Goal: Register for event/course

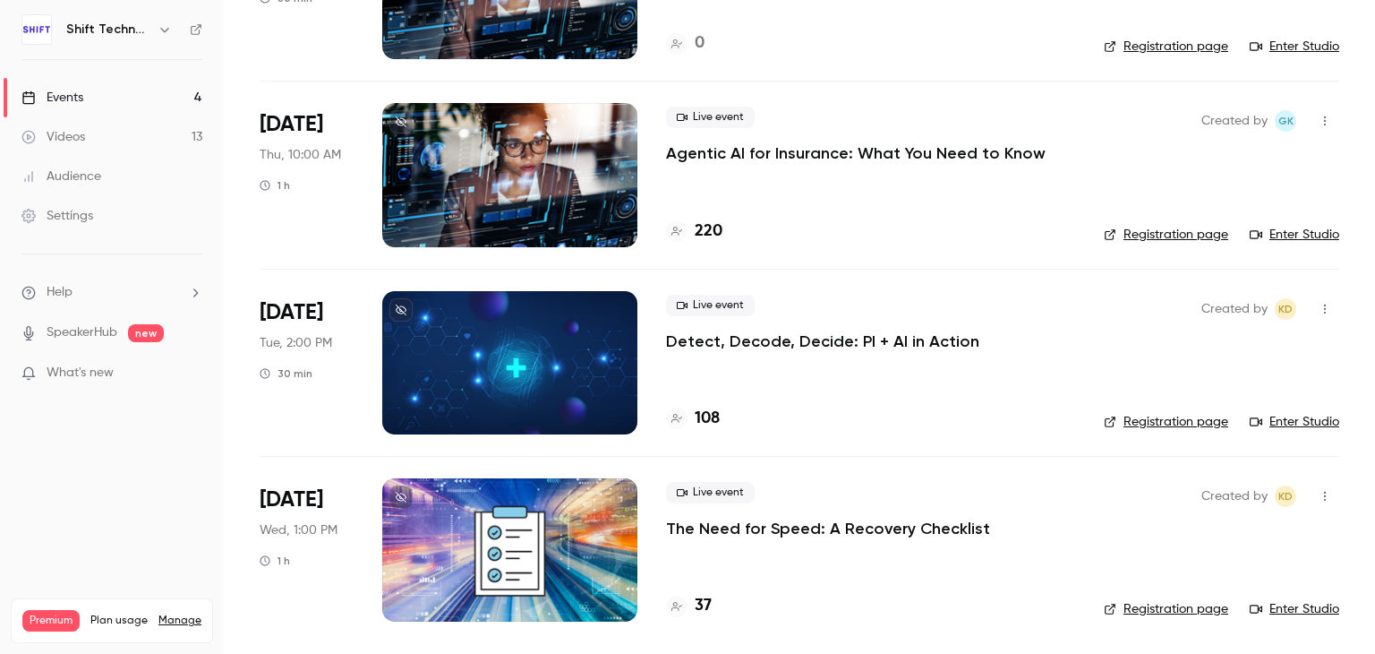
scroll to position [236, 0]
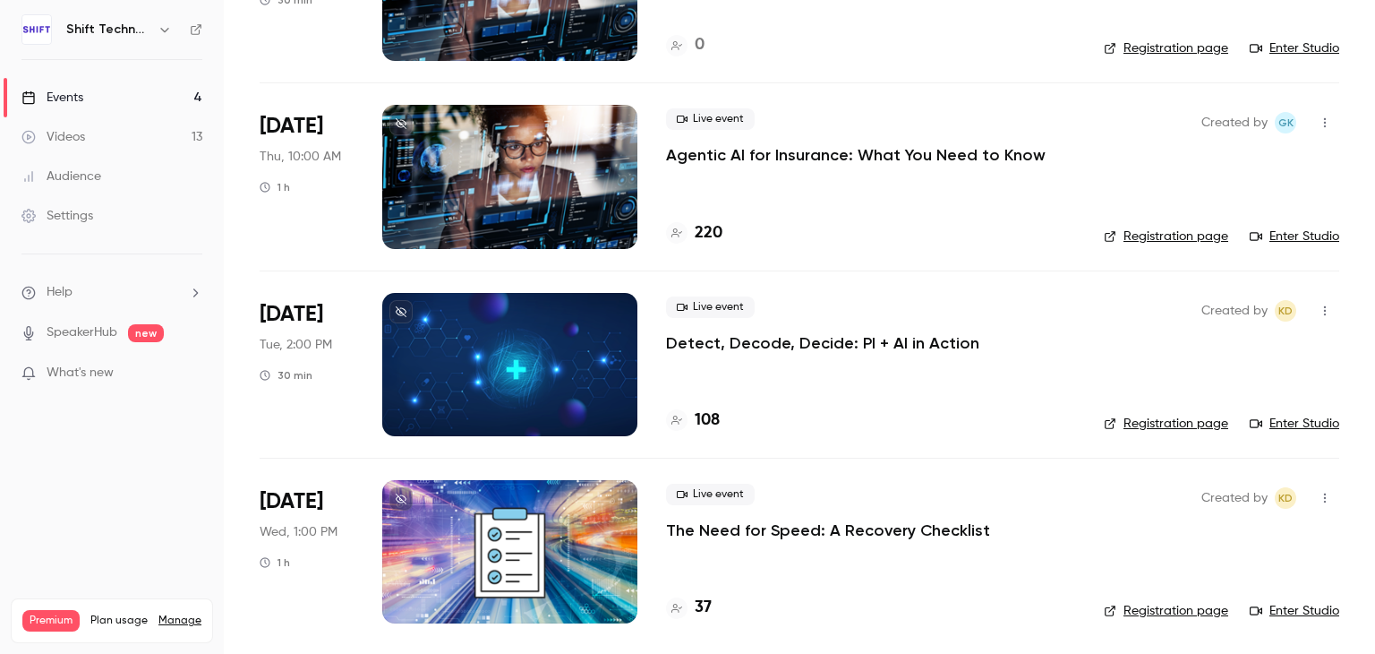
click at [784, 531] on p "The Need for Speed: A Recovery Checklist" at bounding box center [828, 529] width 324 height 21
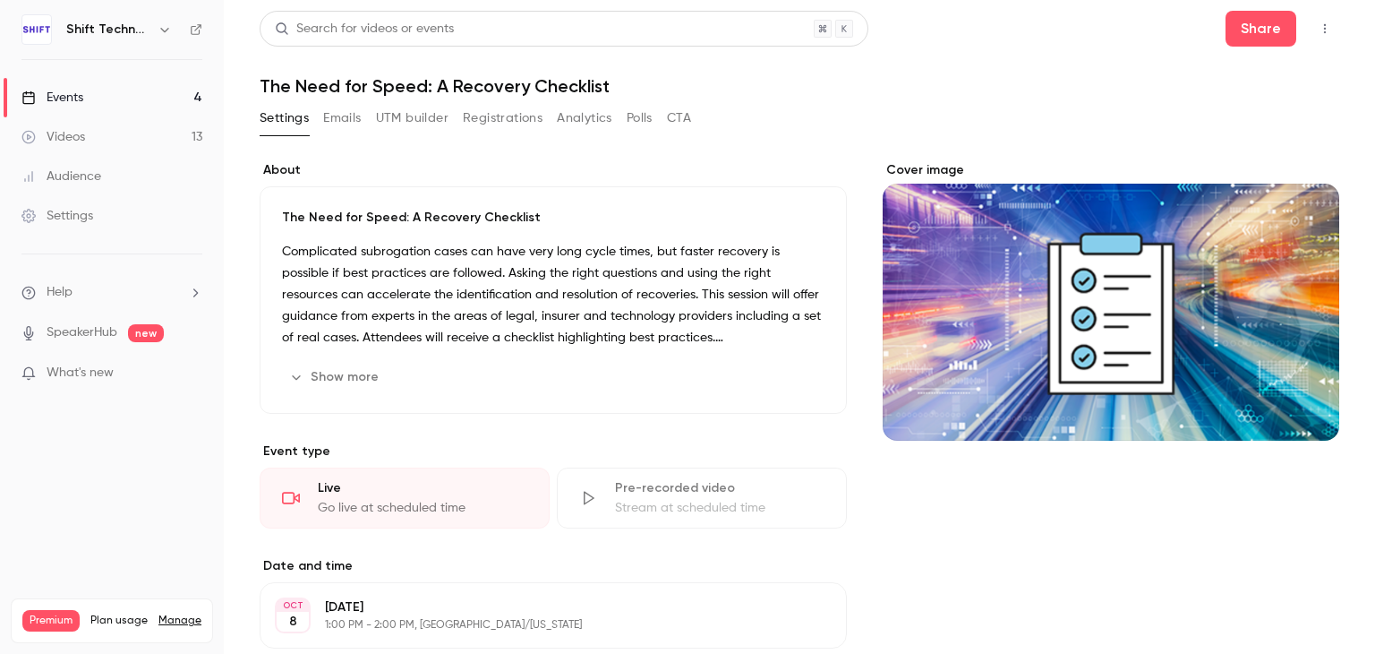
click at [512, 129] on button "Registrations" at bounding box center [503, 118] width 80 height 29
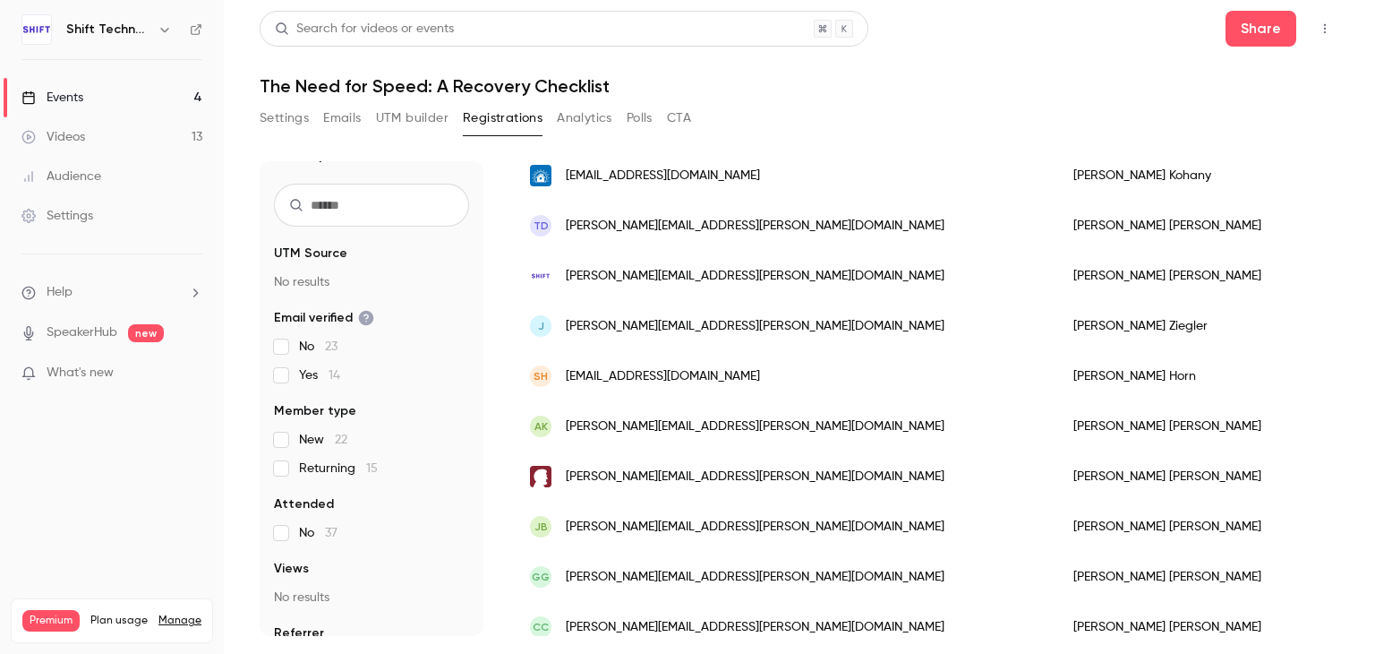
scroll to position [181, 0]
